Goal: Information Seeking & Learning: Learn about a topic

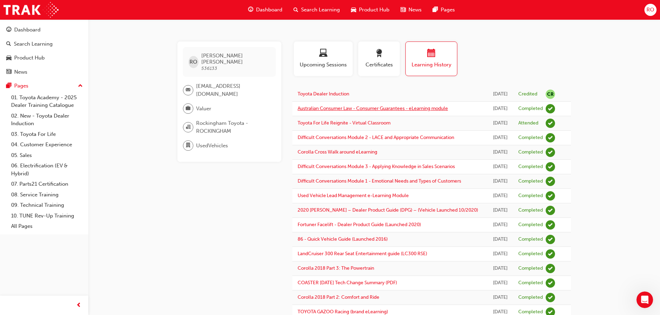
click at [397, 112] on link "Australian Consumer Law - Consumer Guarantees - eLearning module" at bounding box center [372, 109] width 150 height 6
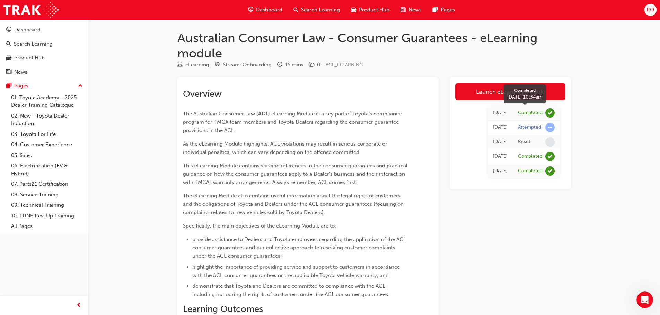
click at [537, 114] on div "Completed" at bounding box center [530, 113] width 25 height 7
click at [494, 111] on div "[DATE]" at bounding box center [500, 113] width 15 height 8
click at [549, 113] on span "learningRecordVerb_COMPLETE-icon" at bounding box center [549, 112] width 9 height 9
click at [545, 126] on div "Attempted" at bounding box center [536, 127] width 37 height 9
click at [607, 187] on div "Australian Consumer Law - Consumer Guarantees - eLearning module eLearning Stre…" at bounding box center [330, 244] width 660 height 488
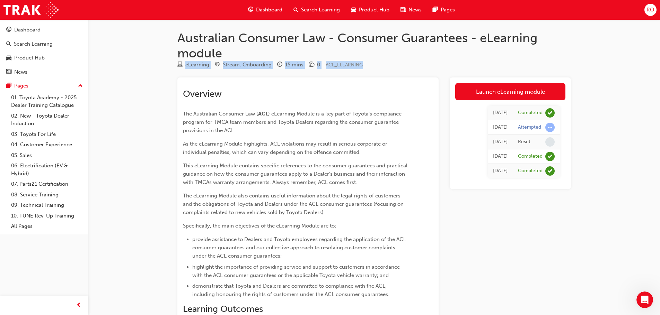
drag, startPoint x: 176, startPoint y: 64, endPoint x: 381, endPoint y: 61, distance: 205.0
click at [381, 61] on div "Australian Consumer Law - Consumer Guarantees - eLearning module eLearning Stre…" at bounding box center [374, 250] width 416 height 440
click at [392, 64] on div "eLearning Stream: Onboarding 15 mins 0 ACL_ELEARNING" at bounding box center [373, 66] width 393 height 11
click at [645, 9] on div "RO" at bounding box center [650, 10] width 12 height 12
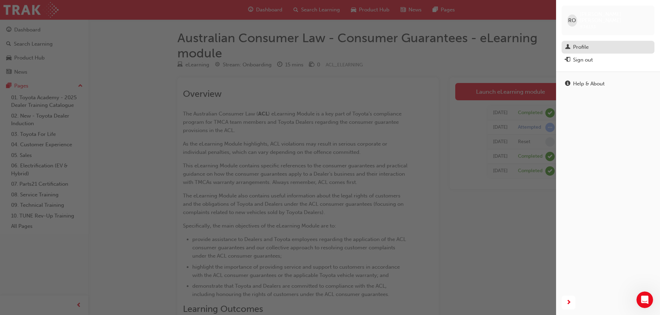
click at [578, 43] on div "Profile" at bounding box center [581, 47] width 16 height 8
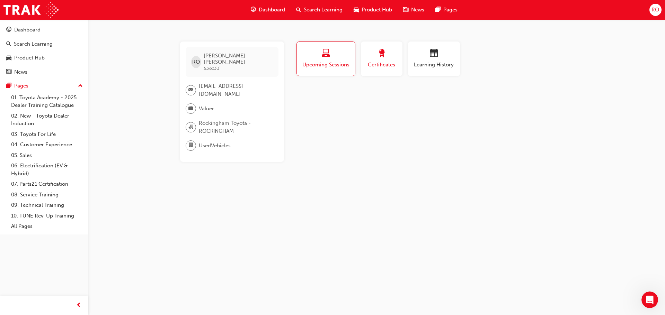
click at [380, 60] on div "Certificates" at bounding box center [381, 59] width 31 height 20
click at [357, 98] on div "No certifications recorded yet" at bounding box center [434, 96] width 278 height 18
click at [203, 105] on span "Valuer" at bounding box center [206, 109] width 15 height 8
click at [208, 121] on span "Rockingham Toyota - ROCKINGHAM" at bounding box center [236, 127] width 74 height 16
click at [215, 143] on span "UsedVehicles" at bounding box center [215, 146] width 32 height 8
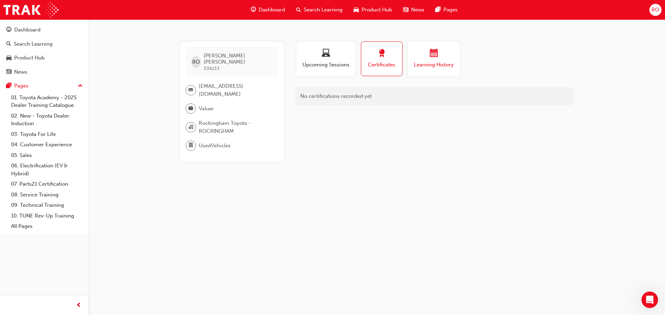
click at [451, 55] on div "button" at bounding box center [434, 54] width 42 height 11
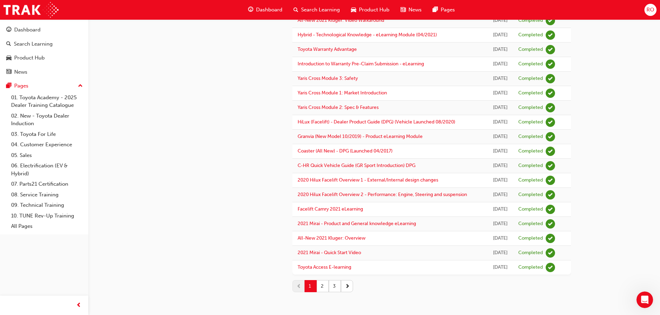
scroll to position [776, 0]
click at [321, 286] on button "2" at bounding box center [323, 287] width 12 height 12
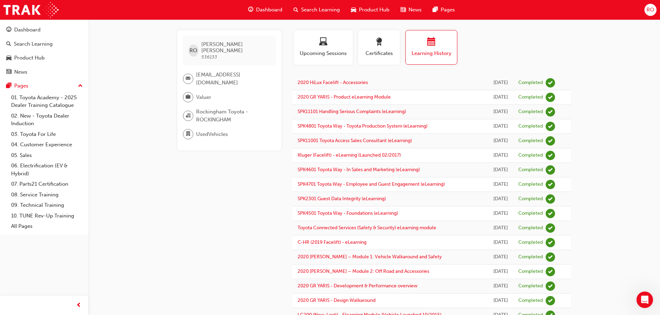
scroll to position [9, 0]
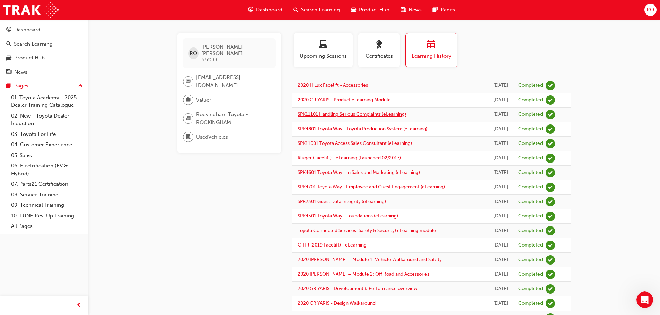
click at [395, 117] on link "SPK11101 Handling Serious Complaints (eLearning)" at bounding box center [351, 115] width 108 height 6
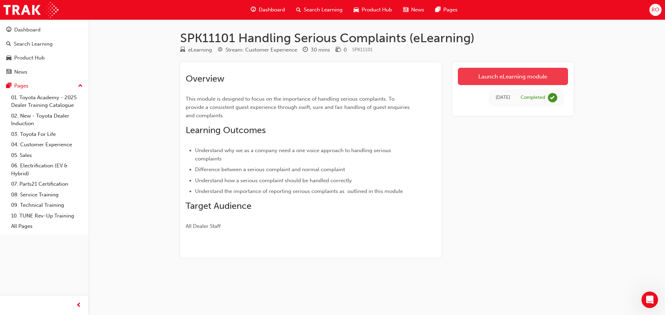
click at [520, 80] on link "Launch eLearning module" at bounding box center [513, 76] width 110 height 17
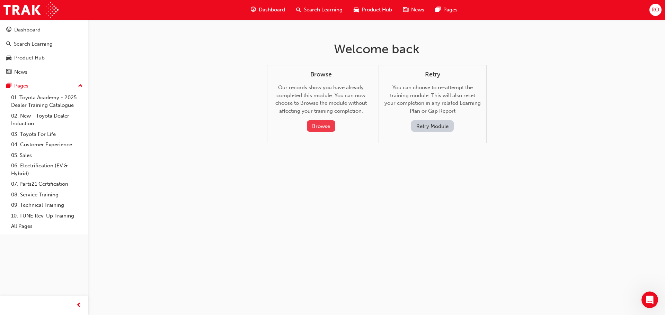
click at [321, 125] on button "Browse" at bounding box center [321, 126] width 28 height 11
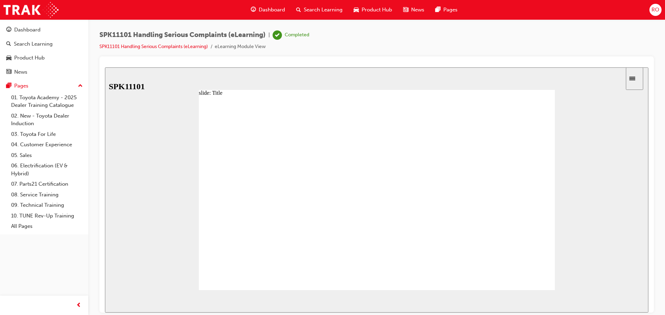
click at [639, 78] on icon "Sidebar Toggle" at bounding box center [634, 78] width 10 height 4
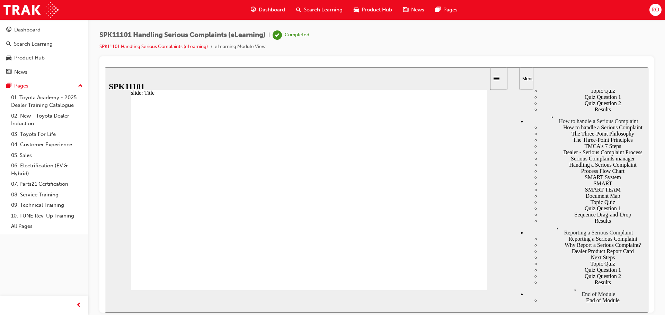
scroll to position [780, 0]
click at [549, 279] on div "Results" at bounding box center [594, 282] width 108 height 6
click at [555, 292] on div "End of Module" at bounding box center [587, 292] width 122 height 12
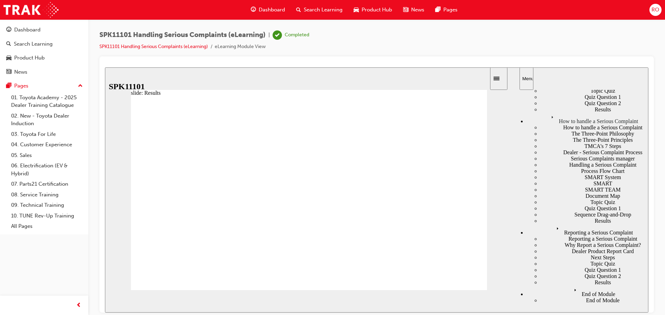
click at [571, 296] on icon "Menu" at bounding box center [576, 291] width 10 height 10
click at [552, 297] on div "End of Module" at bounding box center [594, 300] width 108 height 6
click at [571, 236] on div "Reporting a Serious Complaint" at bounding box center [587, 230] width 122 height 12
click at [548, 224] on div "Results" at bounding box center [594, 221] width 108 height 6
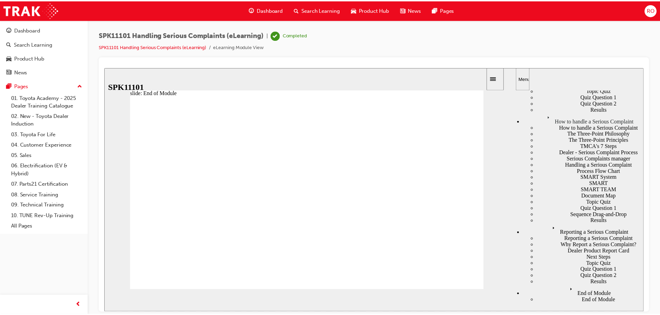
scroll to position [614, 0]
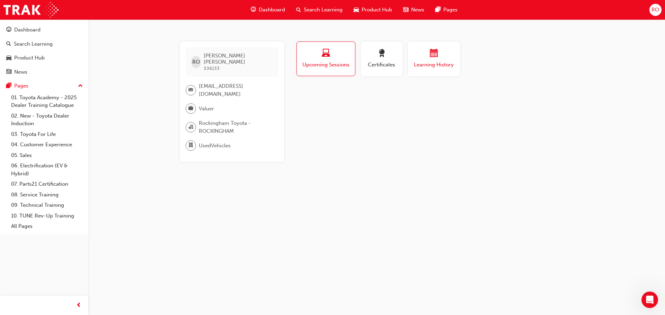
click at [440, 60] on div "Learning History" at bounding box center [434, 59] width 42 height 20
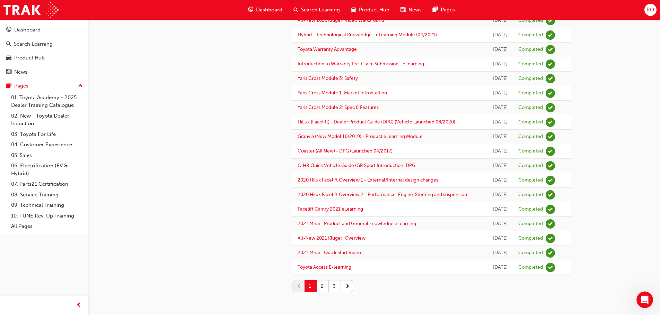
scroll to position [776, 0]
click at [322, 287] on button "2" at bounding box center [323, 287] width 12 height 12
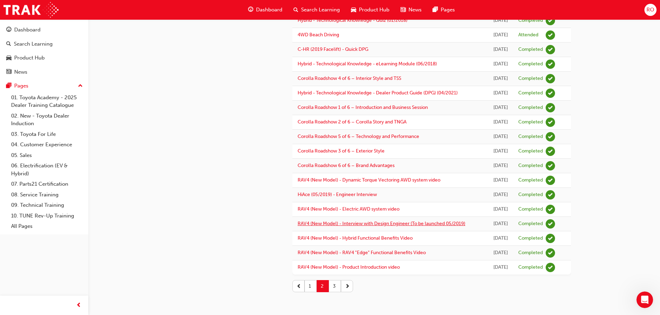
scroll to position [701, 0]
click at [335, 287] on button "3" at bounding box center [335, 287] width 12 height 12
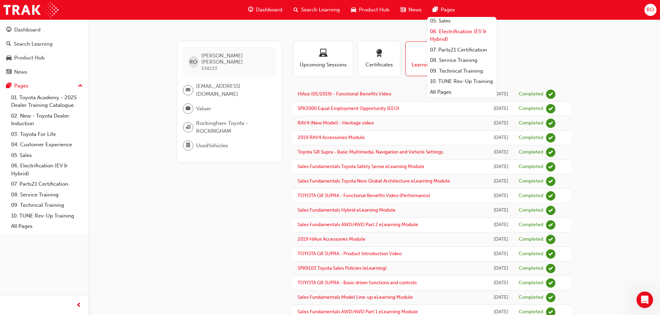
scroll to position [82, 0]
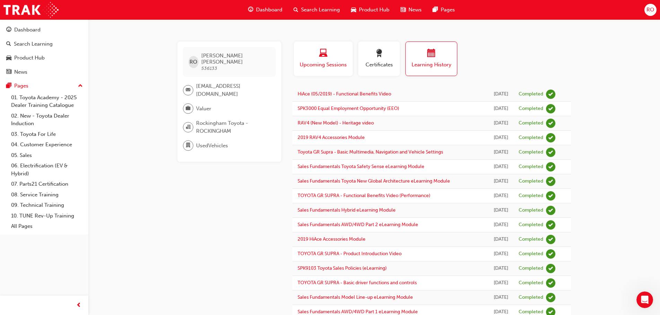
click at [333, 51] on div "button" at bounding box center [323, 54] width 48 height 11
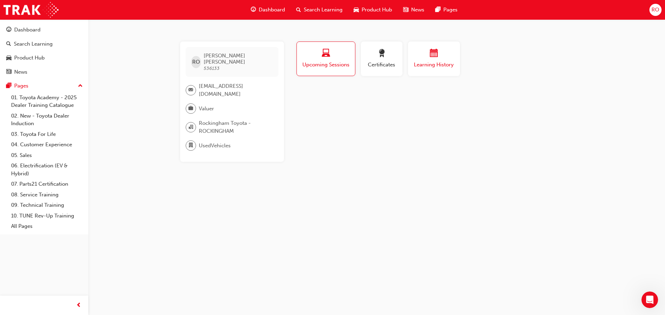
click at [427, 51] on div "button" at bounding box center [434, 54] width 42 height 11
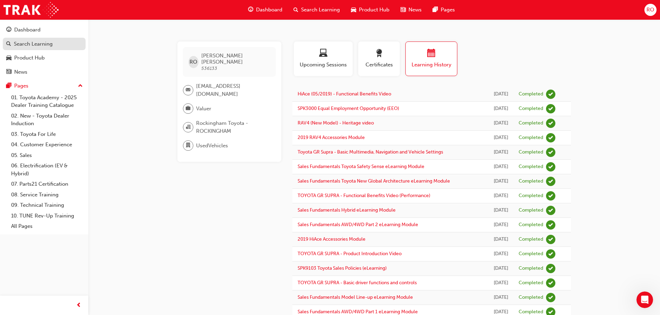
click at [54, 44] on div "Search Learning" at bounding box center [44, 44] width 76 height 9
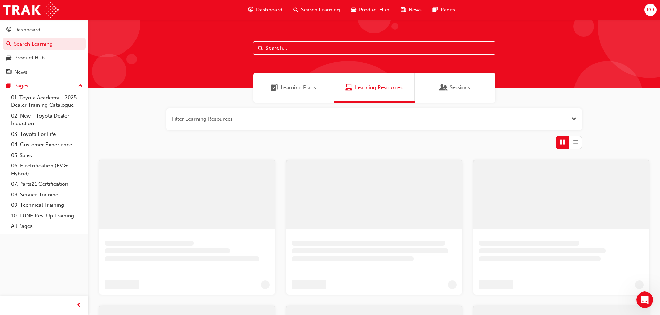
click at [298, 91] on span "Learning Plans" at bounding box center [298, 88] width 35 height 8
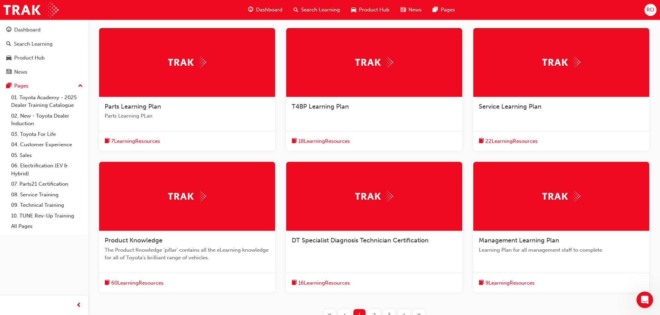
scroll to position [139, 0]
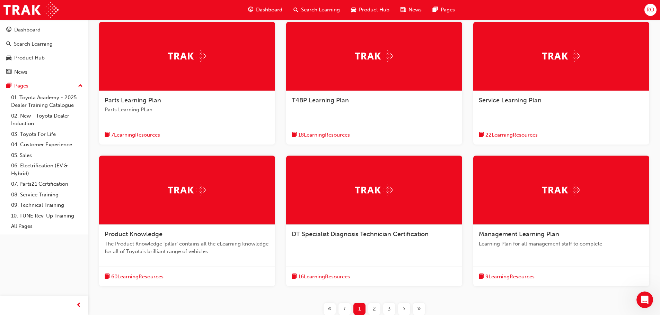
click at [310, 100] on span "T4BP Learning Plan" at bounding box center [320, 101] width 57 height 8
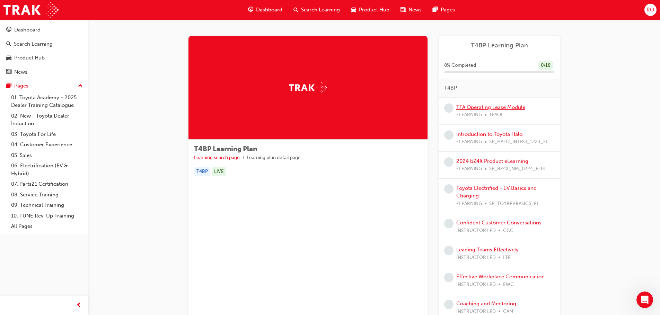
click at [484, 107] on link "TFA Operating Lease Module" at bounding box center [490, 107] width 69 height 6
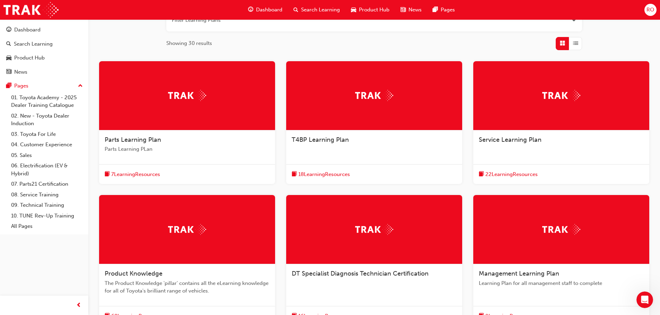
scroll to position [171, 0]
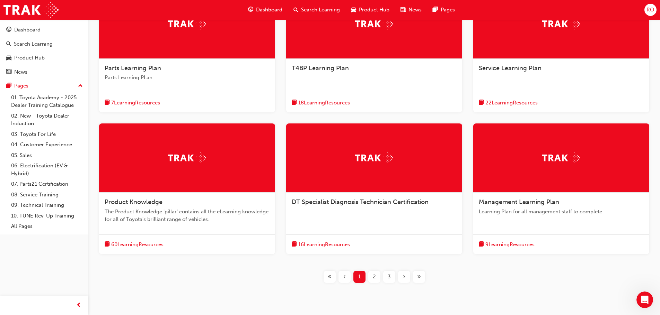
click at [513, 202] on span "Management Learning Plan" at bounding box center [519, 202] width 80 height 8
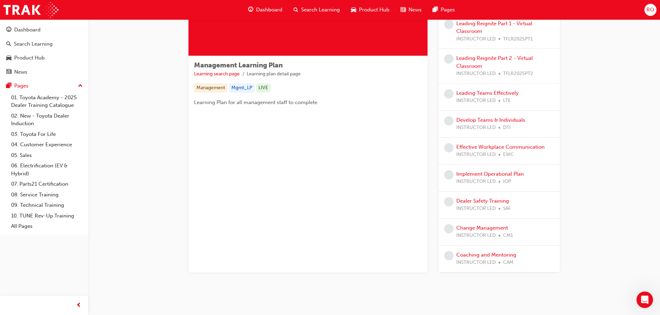
scroll to position [92, 0]
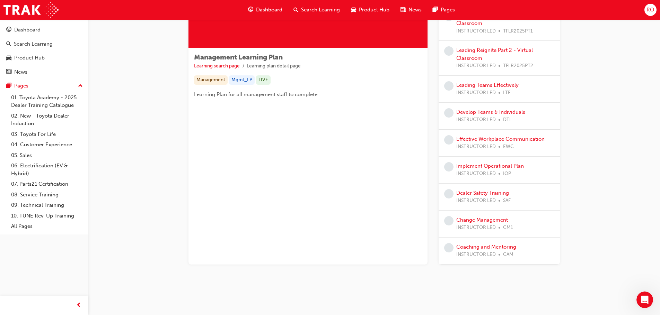
click at [501, 249] on link "Coaching and Mentoring" at bounding box center [486, 247] width 60 height 6
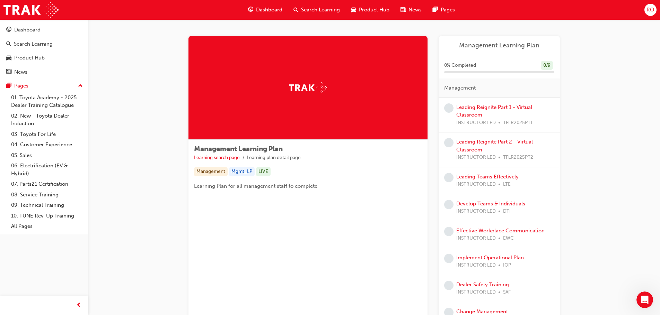
scroll to position [69, 0]
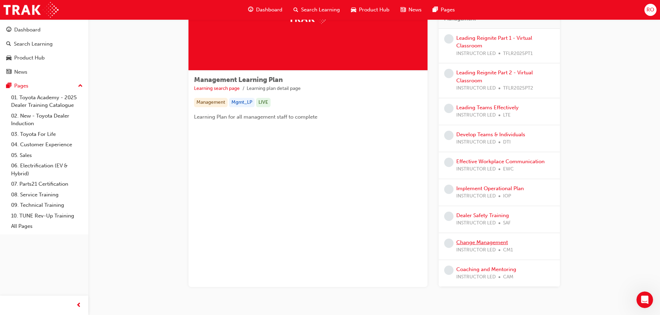
click at [498, 241] on link "Change Management" at bounding box center [482, 243] width 52 height 6
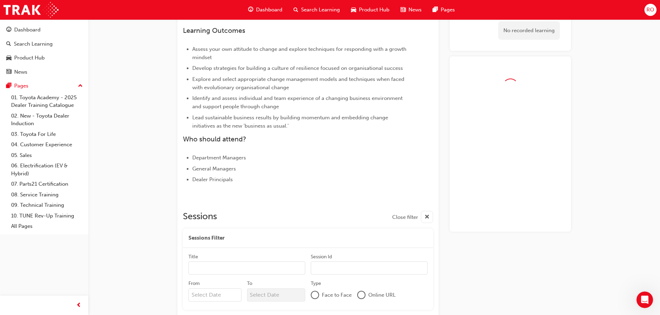
scroll to position [226, 0]
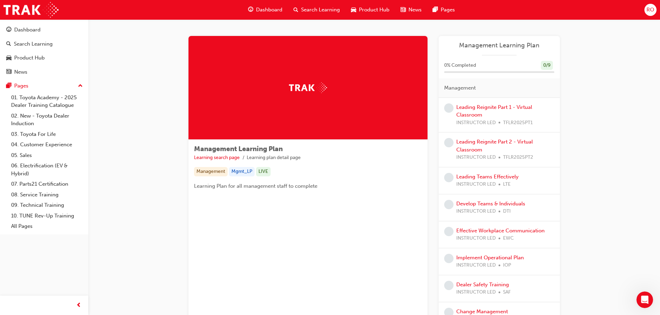
click at [492, 101] on div "Leading Reignite Part 1 - Virtual Classroom INSTRUCTOR LED TFLR2025PT1" at bounding box center [498, 115] width 121 height 35
click at [489, 106] on link "Leading Reignite Part 1 - Virtual Classroom" at bounding box center [494, 111] width 76 height 14
click at [512, 177] on link "Leading Teams Effectively" at bounding box center [487, 177] width 62 height 6
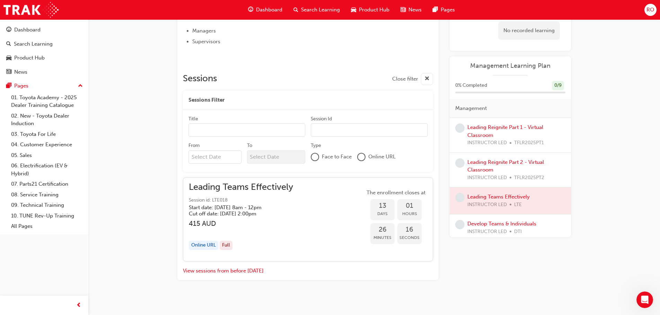
scroll to position [283, 0]
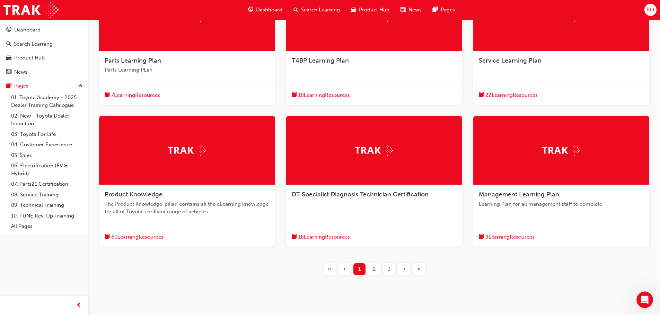
scroll to position [195, 0]
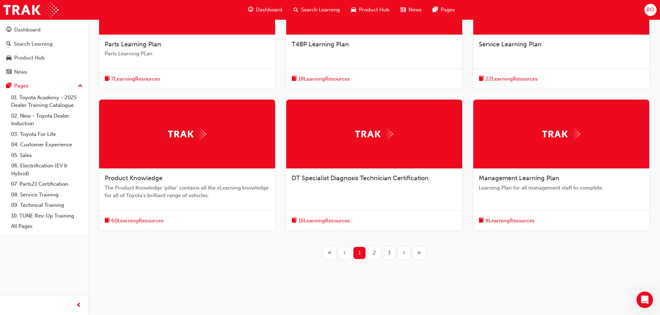
click at [374, 252] on span "2" at bounding box center [374, 253] width 3 height 8
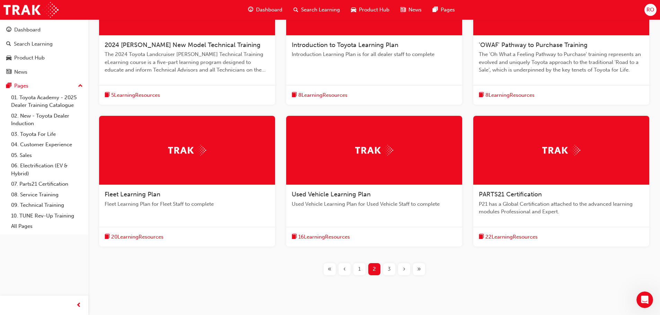
scroll to position [195, 0]
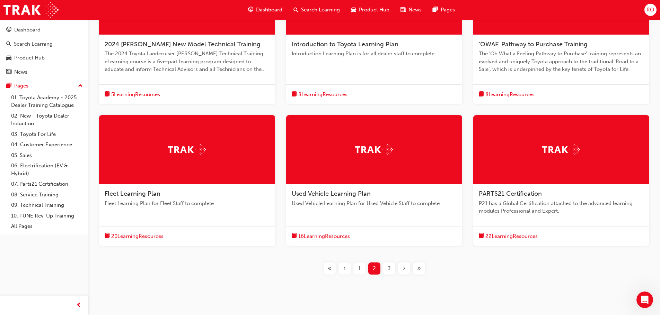
click at [389, 271] on span "3" at bounding box center [389, 269] width 3 height 8
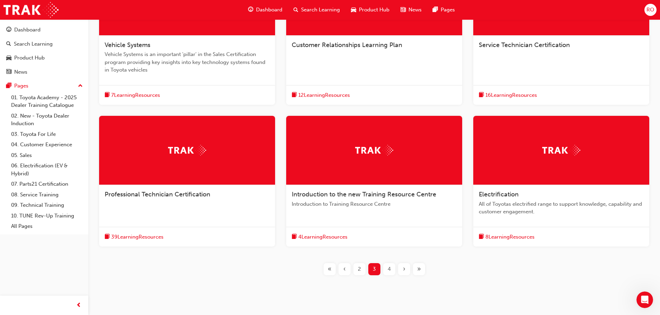
scroll to position [195, 0]
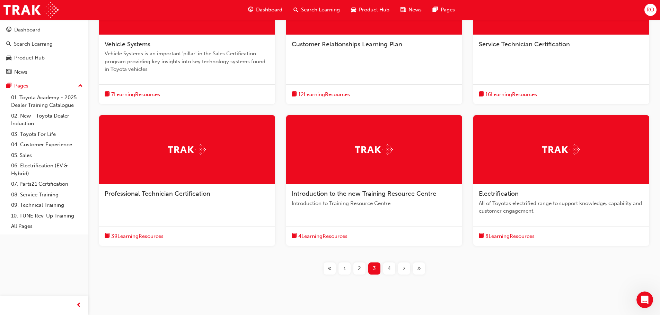
click at [388, 267] on span "4" at bounding box center [389, 269] width 3 height 8
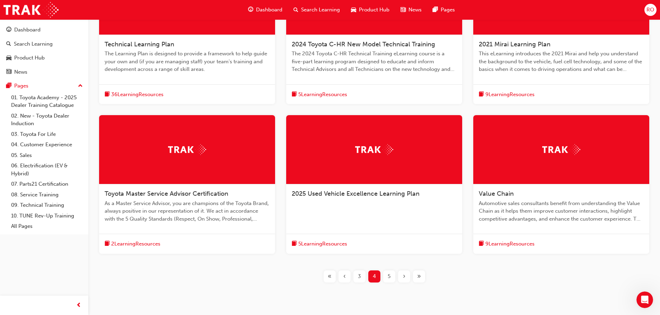
click at [355, 278] on div "3" at bounding box center [359, 277] width 12 height 12
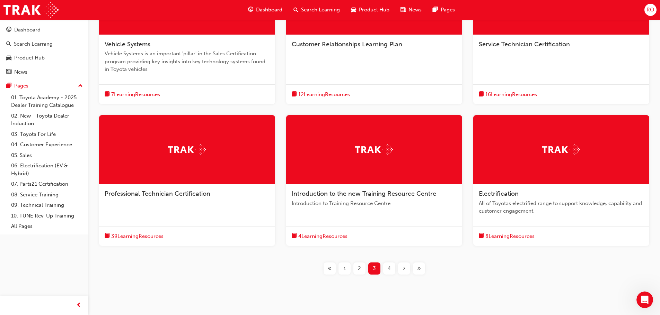
click at [388, 270] on span "4" at bounding box center [389, 269] width 3 height 8
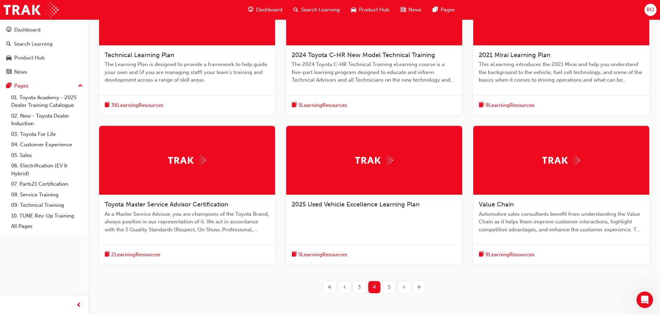
scroll to position [195, 0]
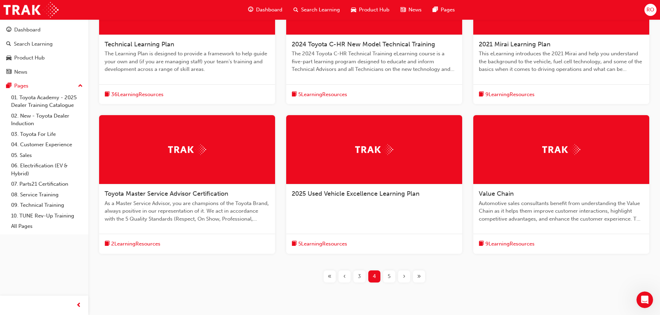
click at [385, 278] on div "5" at bounding box center [389, 277] width 12 height 12
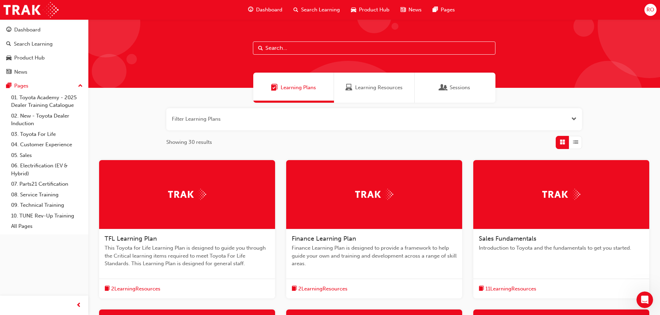
click at [277, 12] on span "Dashboard" at bounding box center [269, 10] width 26 height 8
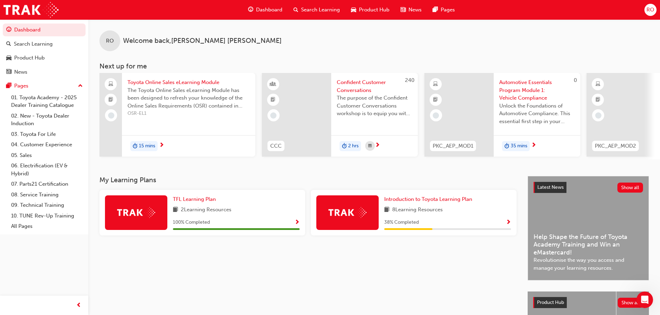
scroll to position [35, 0]
